Goal: Task Accomplishment & Management: Use online tool/utility

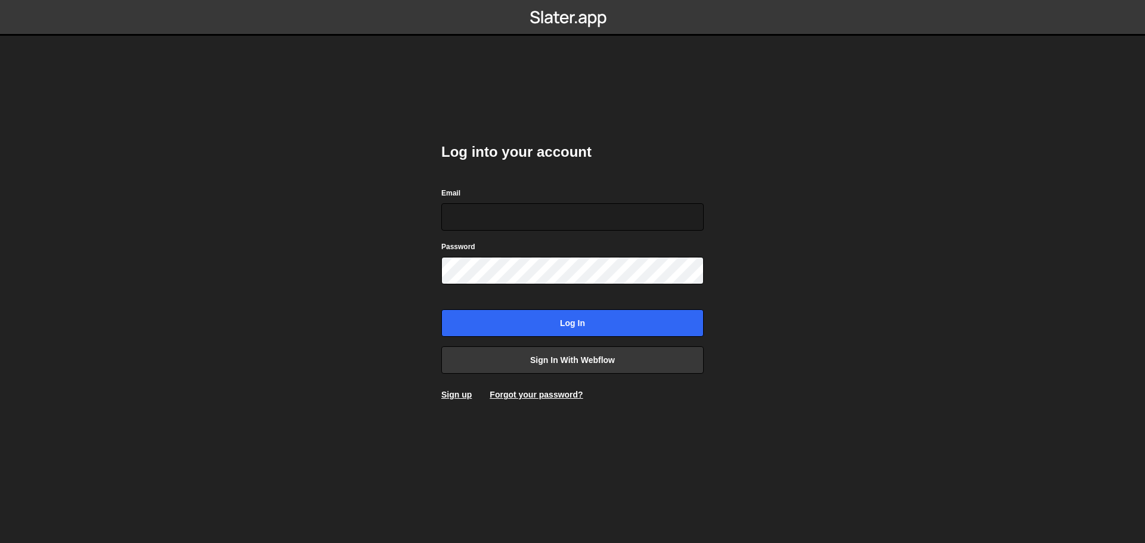
click at [522, 236] on form "Email Password Log in" at bounding box center [572, 262] width 262 height 150
click at [521, 222] on input "Email" at bounding box center [572, 216] width 262 height 27
type input "[PERSON_NAME][EMAIL_ADDRESS][DOMAIN_NAME]"
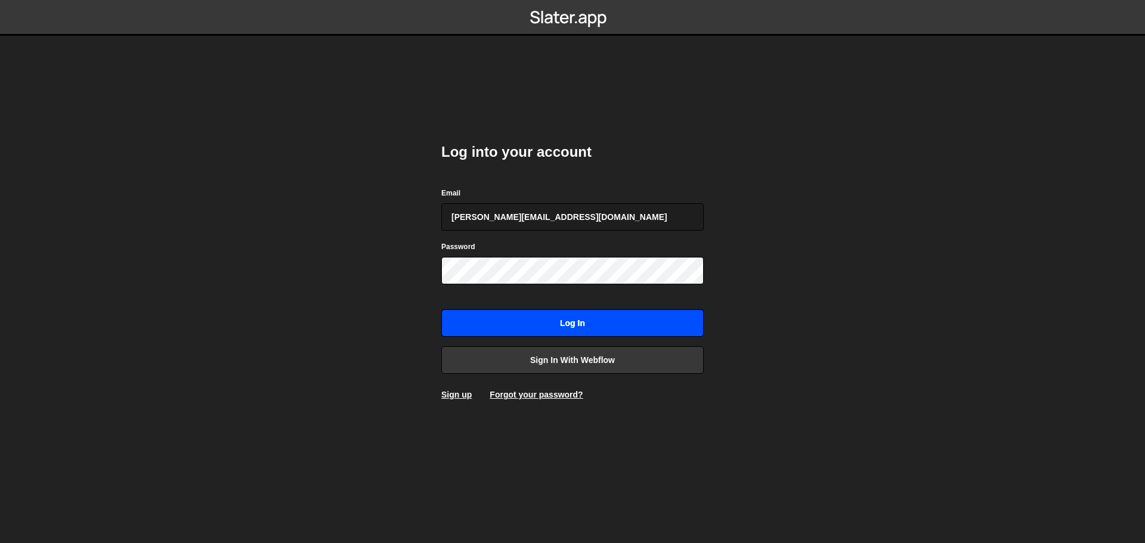
click at [567, 323] on input "Log in" at bounding box center [572, 323] width 262 height 27
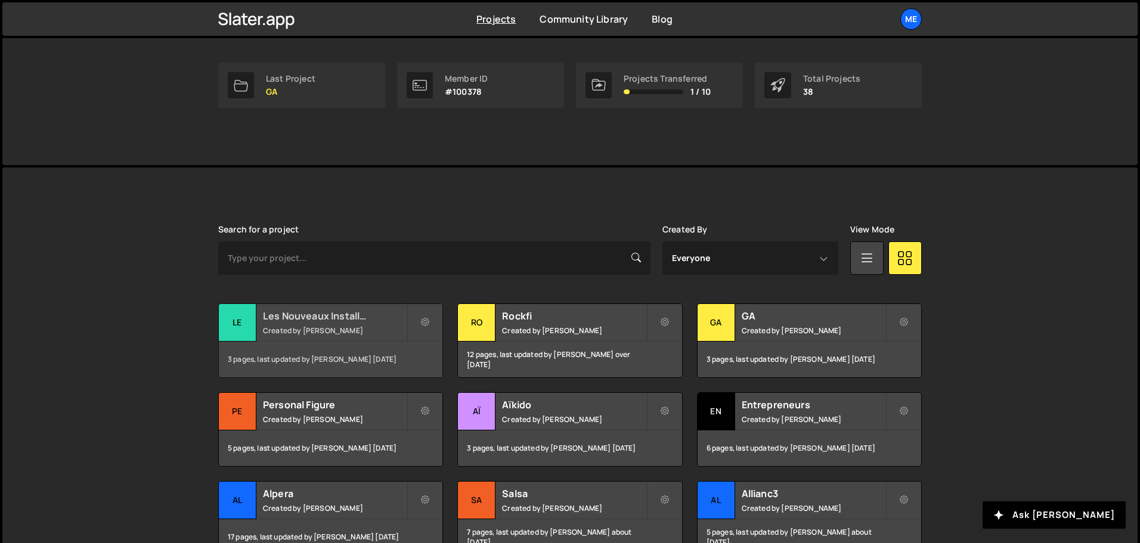
scroll to position [179, 0]
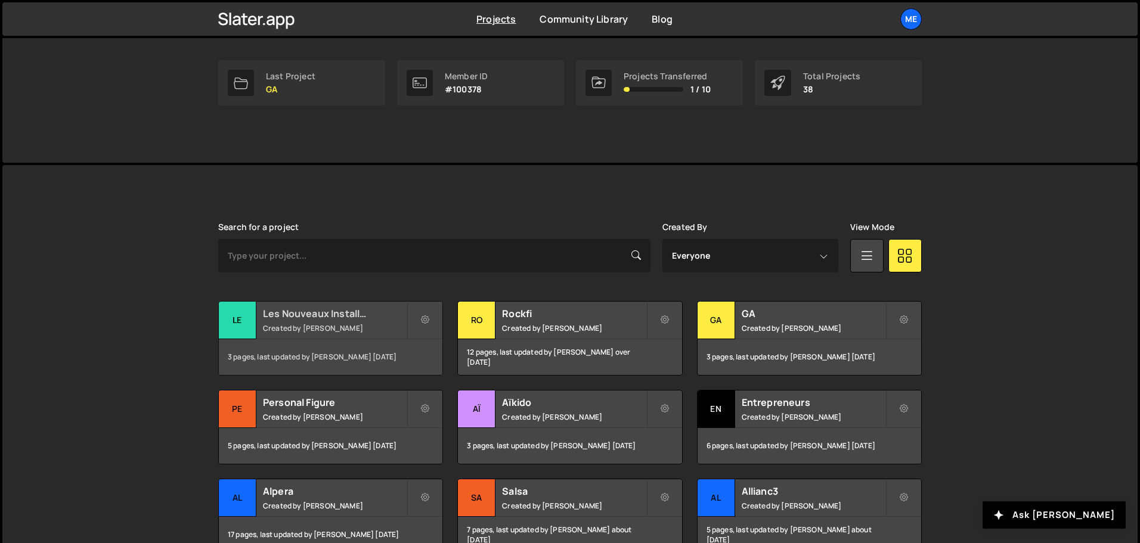
click at [397, 324] on small "Created by Alex Teillet" at bounding box center [335, 328] width 144 height 10
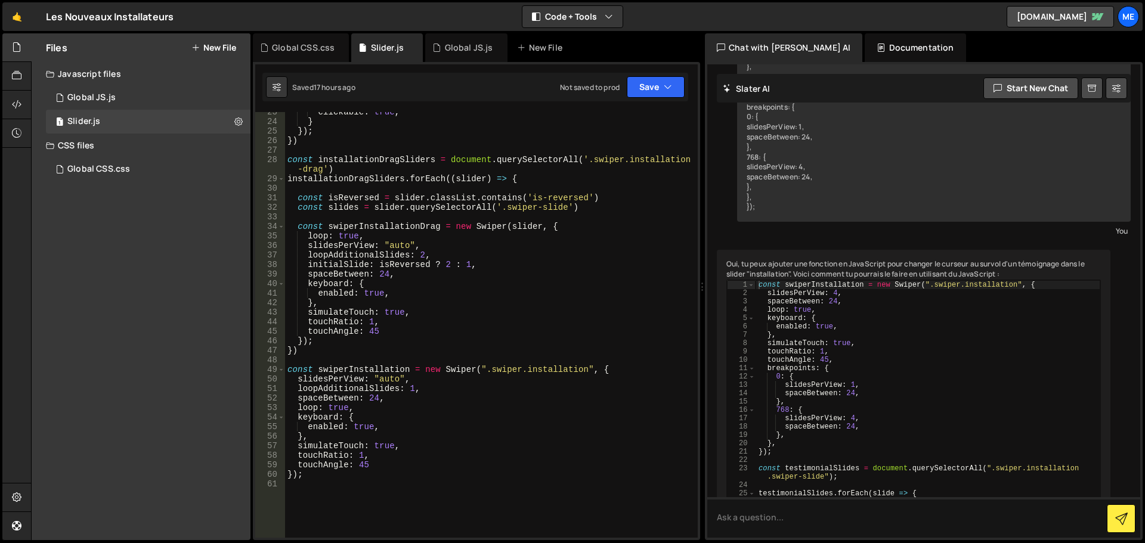
scroll to position [215, 0]
click at [546, 373] on div "clickable : true , } }) ; }) const installationDragSliders = document . querySe…" at bounding box center [489, 329] width 408 height 445
click at [645, 157] on div "clickable : true , } }) ; }) const installationDragSliders = document . querySe…" at bounding box center [489, 329] width 408 height 445
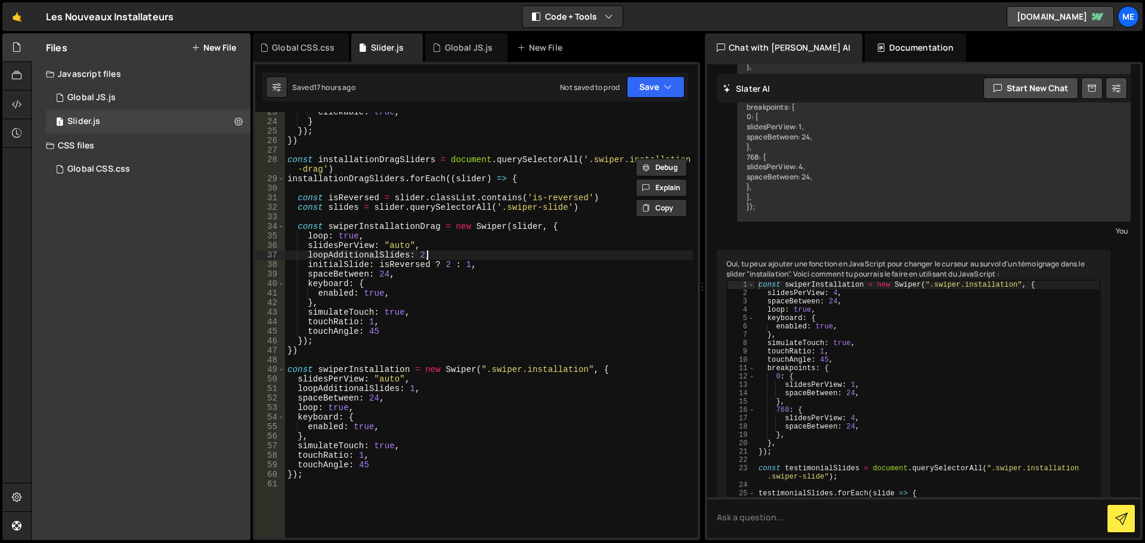
click at [482, 252] on div "clickable : true , } }) ; }) const installationDragSliders = document . querySe…" at bounding box center [489, 329] width 408 height 445
type textarea "loopAdditionalSlides: 2,"
